Goal: Entertainment & Leisure: Consume media (video, audio)

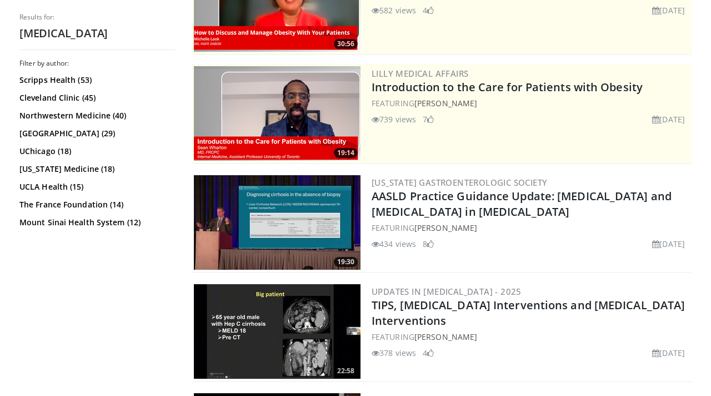
scroll to position [164, 0]
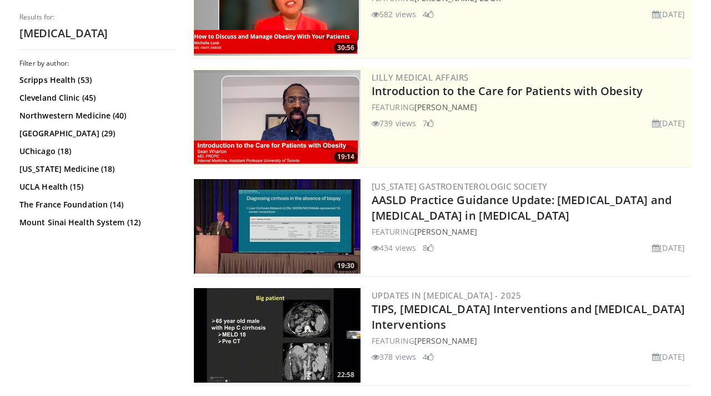
click at [300, 214] on img at bounding box center [277, 226] width 167 height 94
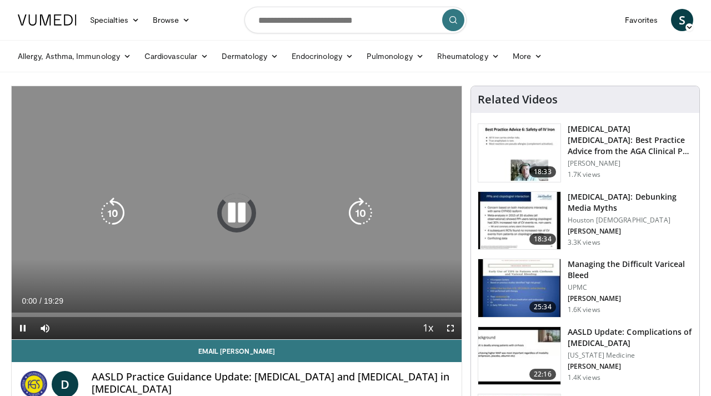
click at [238, 208] on icon "Video Player" at bounding box center [236, 212] width 31 height 31
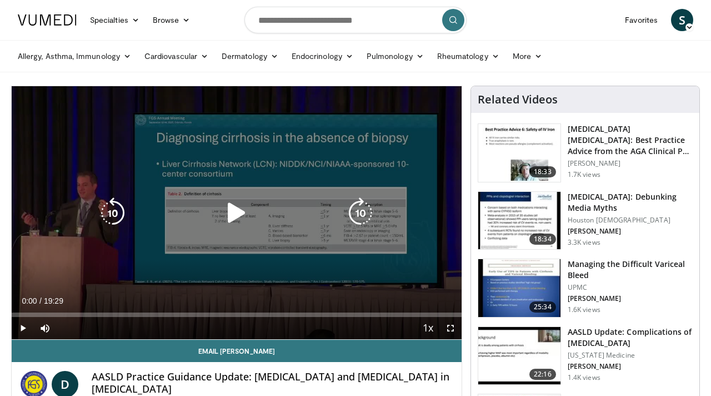
click at [238, 208] on icon "Video Player" at bounding box center [236, 212] width 31 height 31
